Goal: Task Accomplishment & Management: Manage account settings

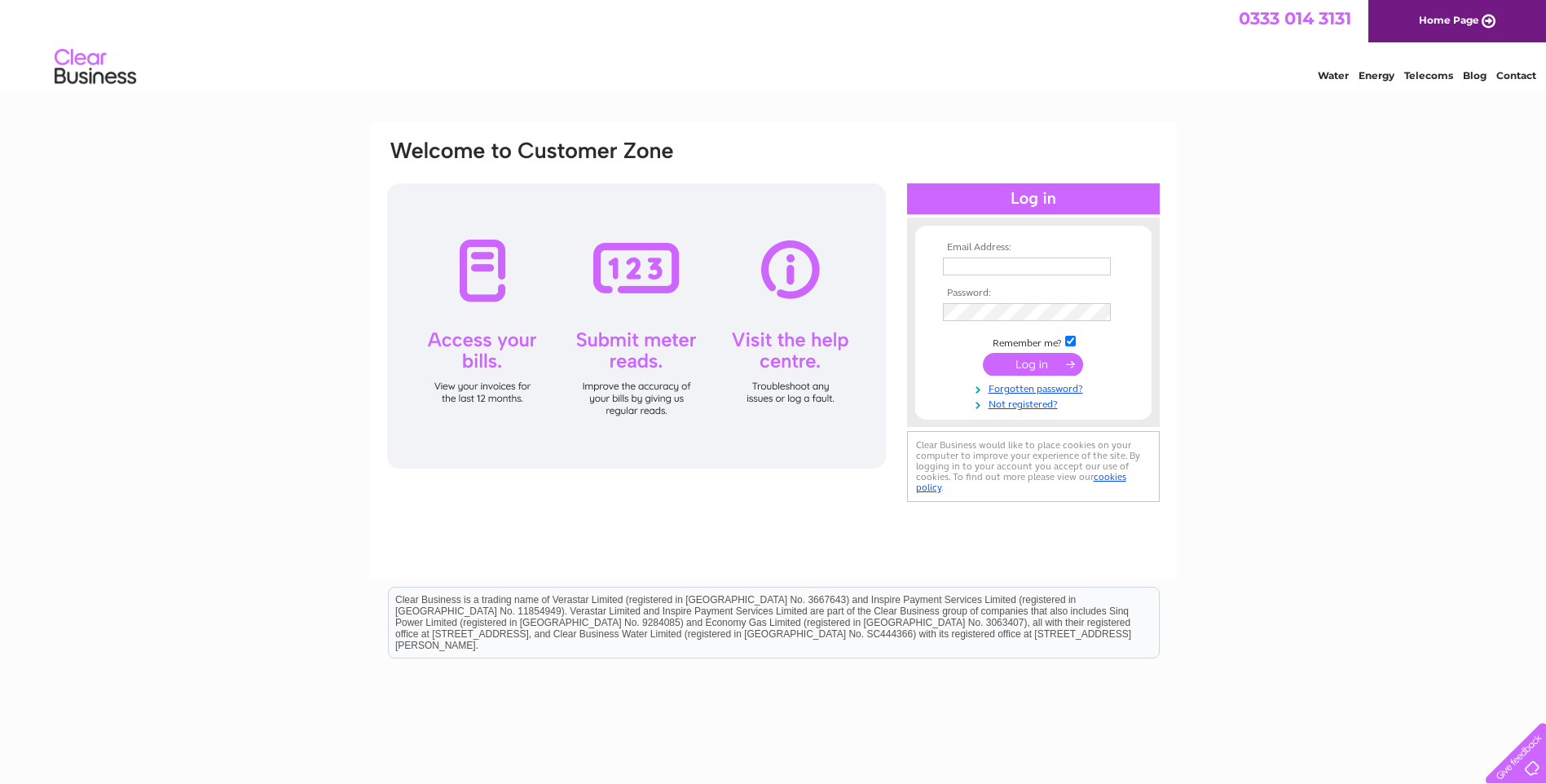
type input "[EMAIL_ADDRESS][DOMAIN_NAME]"
click at [1046, 367] on input "submit" at bounding box center [1033, 364] width 100 height 23
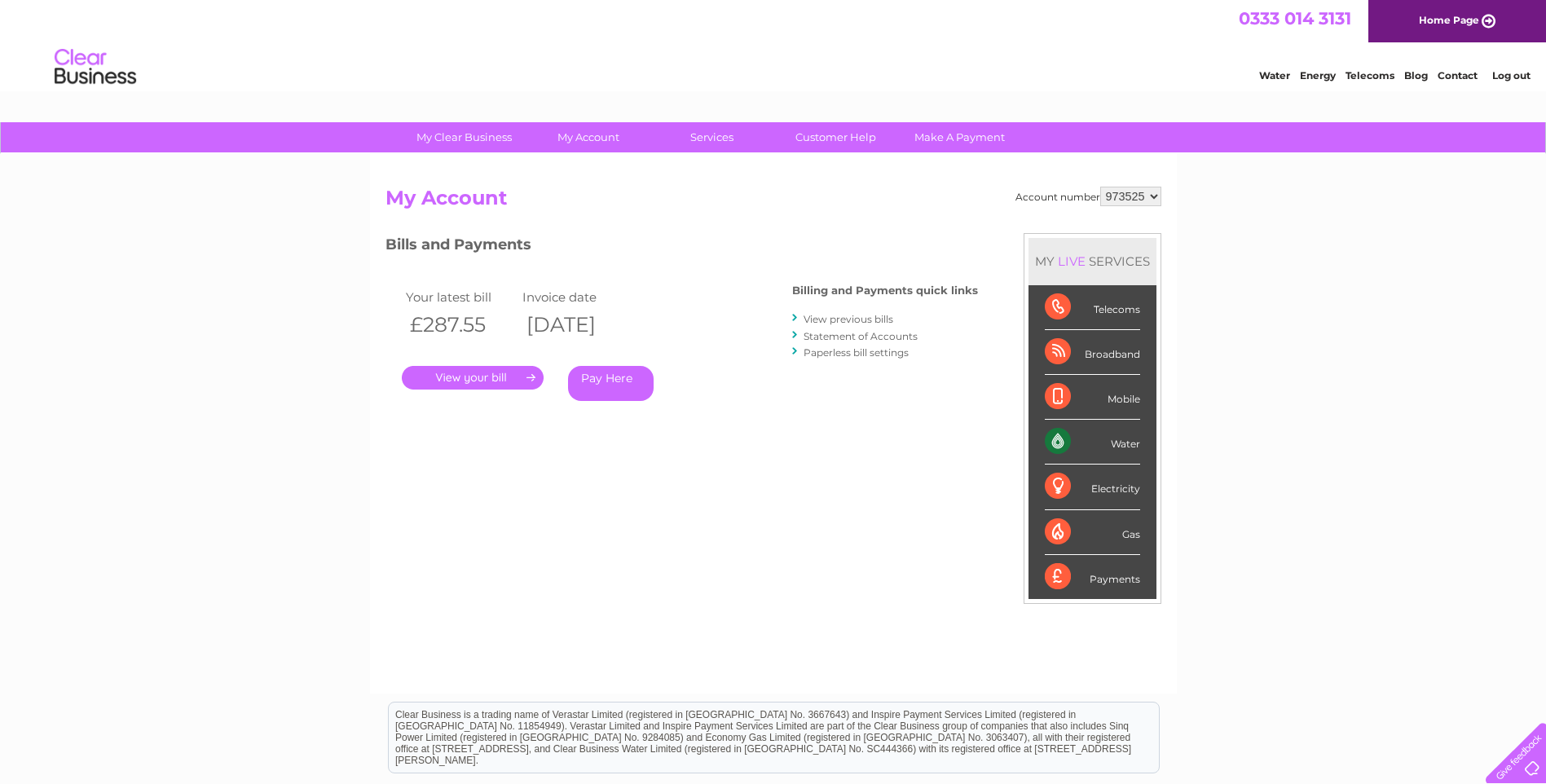
click at [517, 375] on link "." at bounding box center [472, 378] width 142 height 24
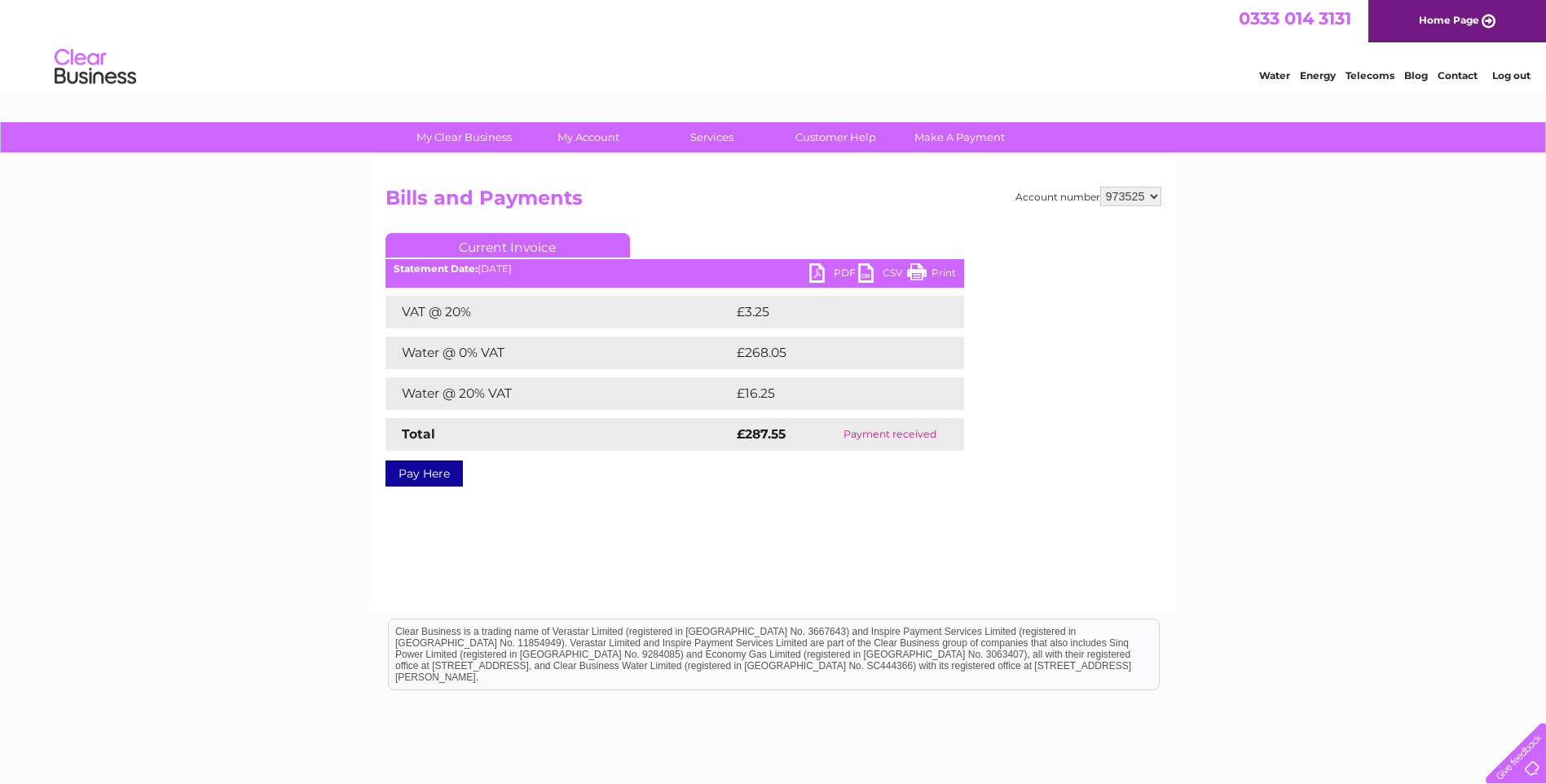
click at [815, 275] on link "PDF" at bounding box center [834, 275] width 49 height 24
